Goal: Information Seeking & Learning: Learn about a topic

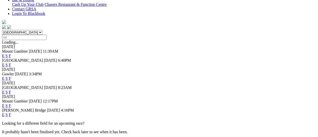
scroll to position [167, 0]
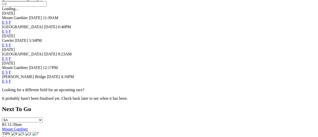
click at [11, 70] on link "F" at bounding box center [10, 72] width 2 height 4
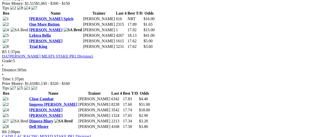
scroll to position [502, 0]
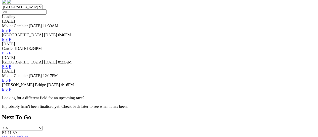
scroll to position [167, 0]
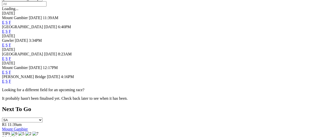
click at [11, 79] on link "F" at bounding box center [10, 81] width 2 height 4
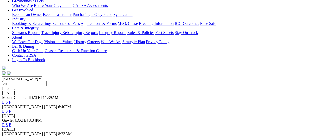
scroll to position [100, 0]
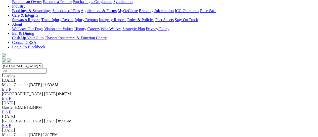
click at [11, 109] on link "F" at bounding box center [10, 111] width 2 height 4
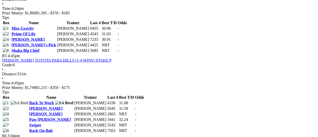
scroll to position [435, 0]
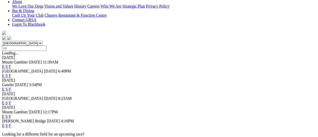
scroll to position [134, 0]
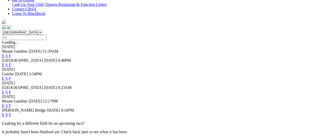
click at [11, 90] on link "F" at bounding box center [10, 92] width 2 height 4
